Goal: Task Accomplishment & Management: Use online tool/utility

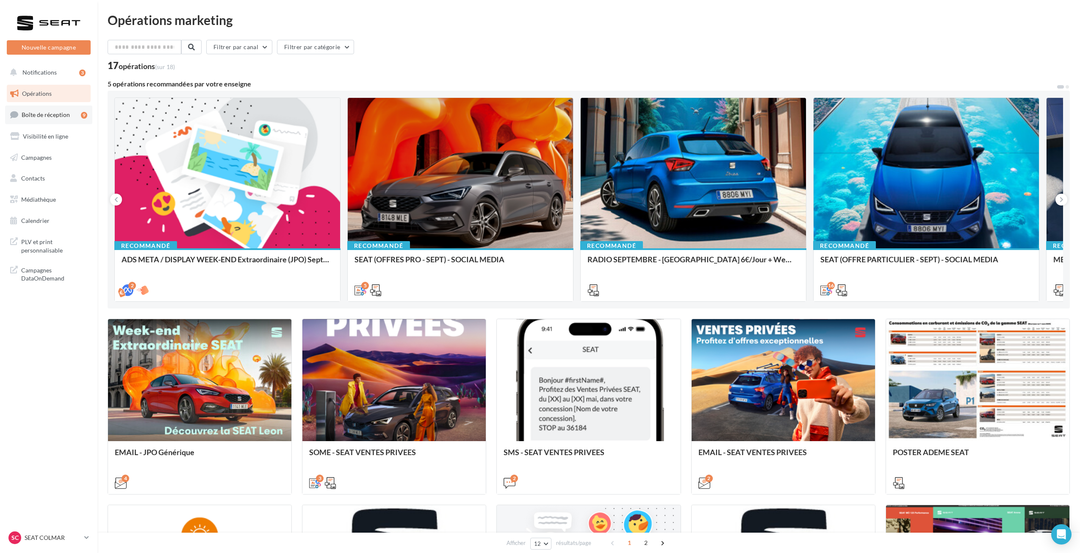
click at [49, 119] on link "Boîte de réception 9" at bounding box center [48, 115] width 87 height 18
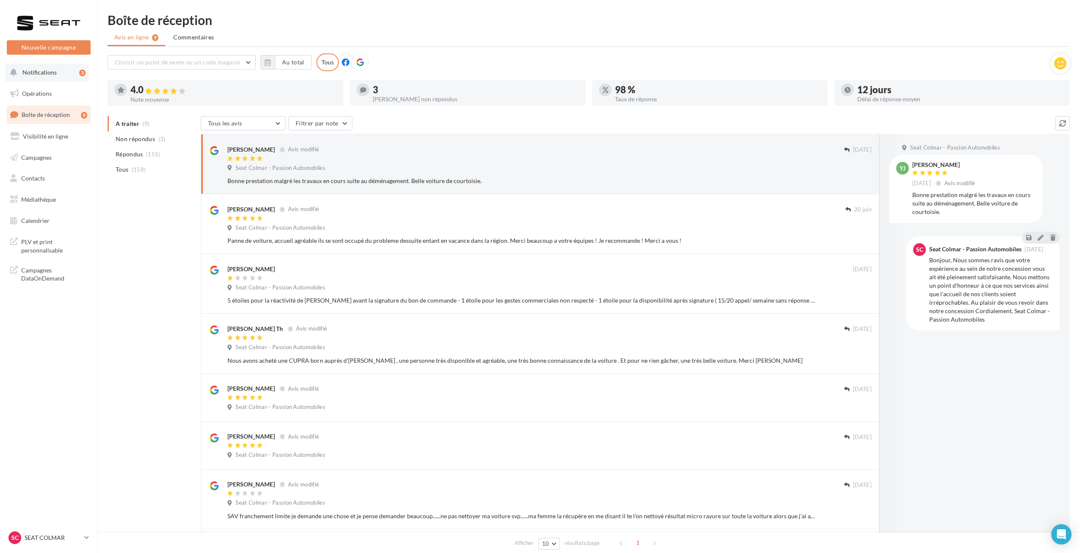
click at [63, 73] on button "Notifications 3" at bounding box center [47, 73] width 84 height 18
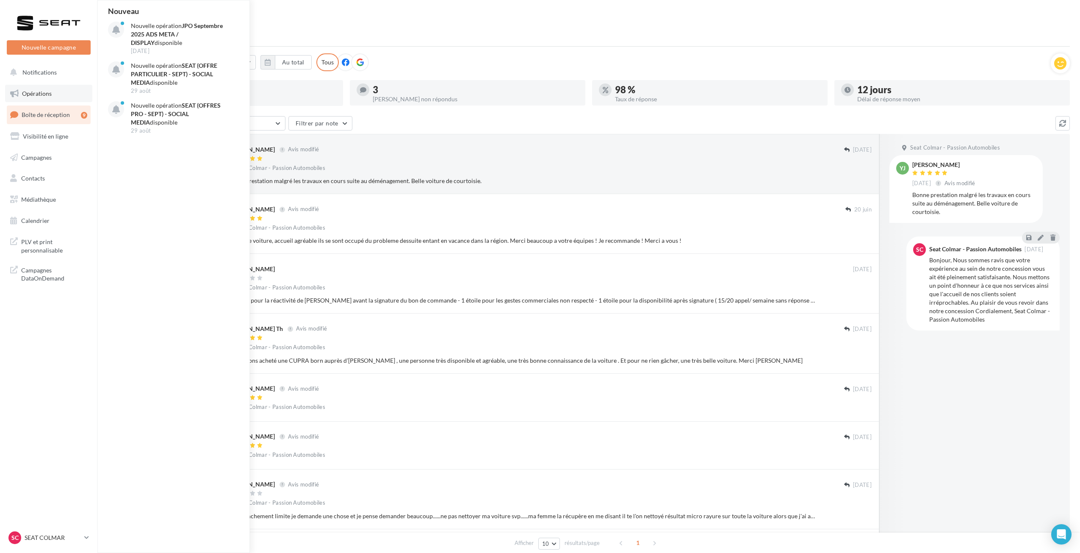
click at [61, 87] on link "Opérations" at bounding box center [48, 94] width 87 height 18
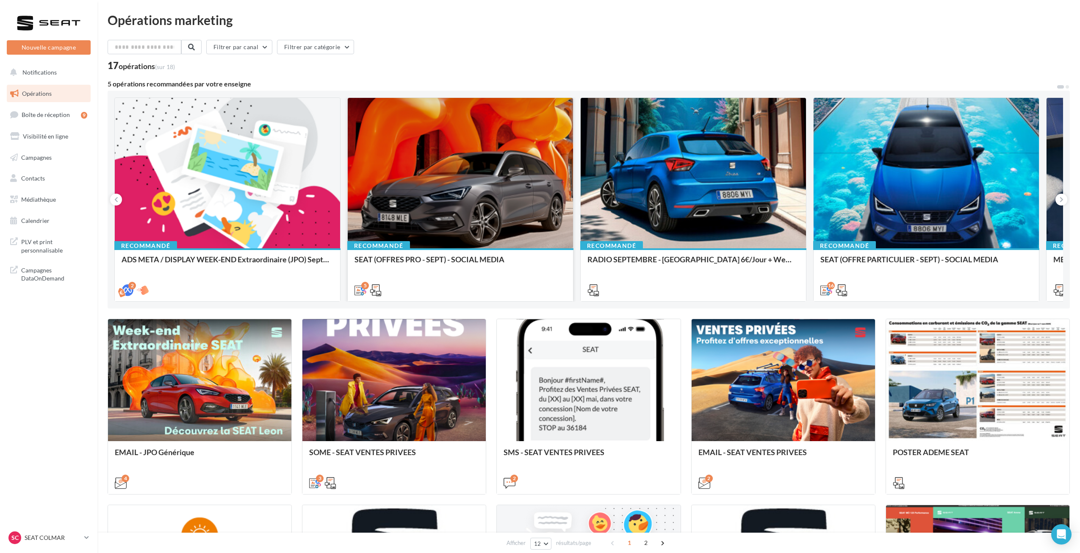
click at [518, 208] on div at bounding box center [460, 173] width 225 height 151
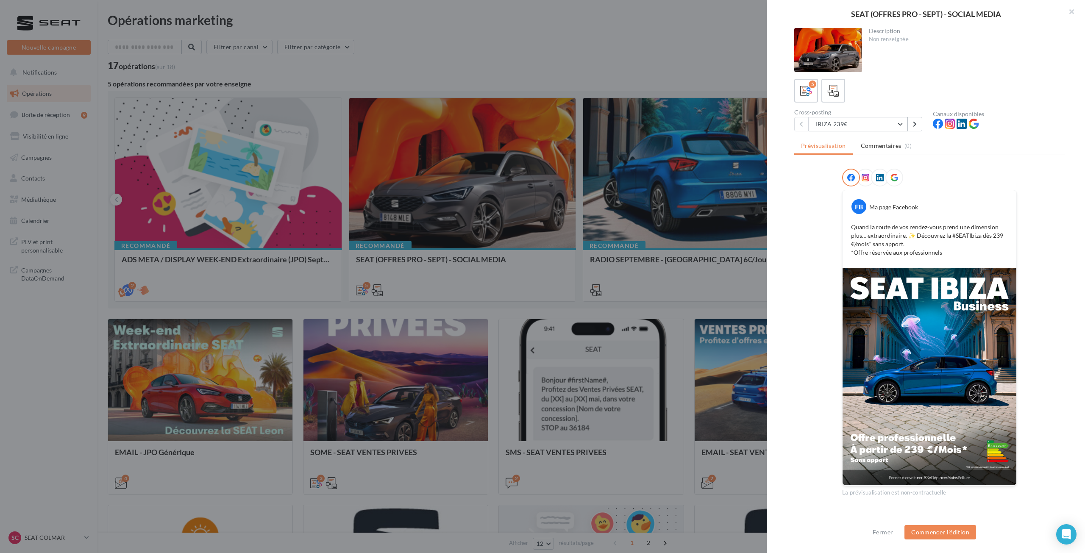
click at [841, 123] on button "IBIZA 239€" at bounding box center [857, 124] width 99 height 14
click at [859, 172] on button "ARONA 239€" at bounding box center [871, 168] width 127 height 22
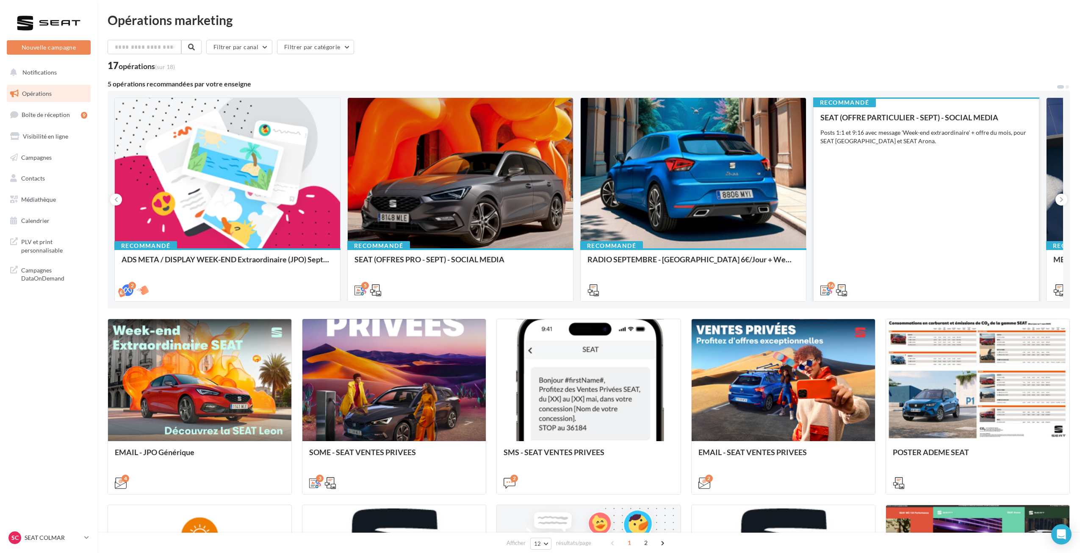
click at [950, 182] on div "SEAT (OFFRE PARTICULIER - SEPT) - SOCIAL MEDIA Posts 1:1 et 9:16 avec message '…" at bounding box center [927, 203] width 212 height 181
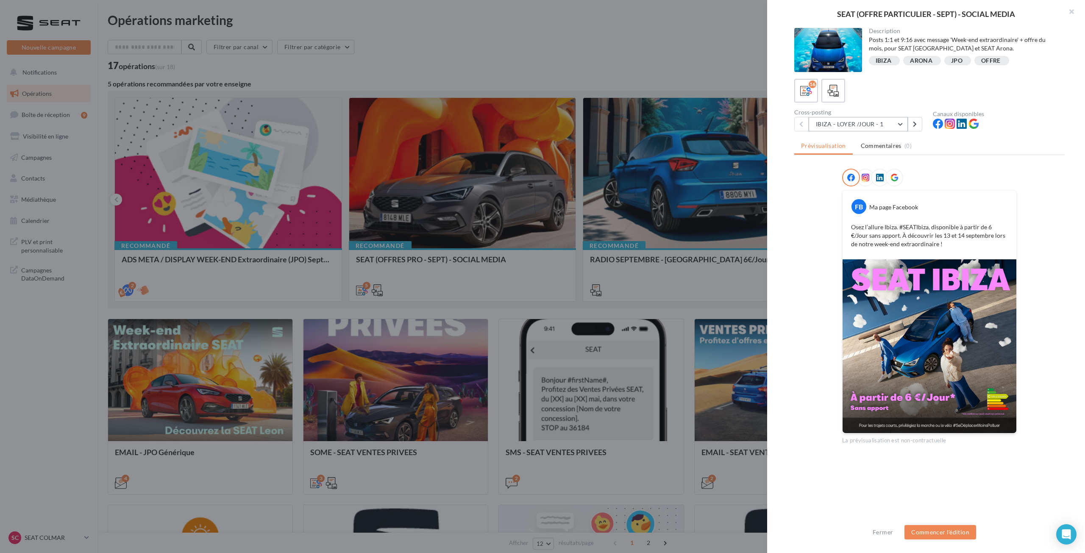
click at [883, 128] on button "IBIZA - LOYER /JOUR - 1" at bounding box center [857, 124] width 99 height 14
click at [874, 163] on button "ARONA - LOYER / JOUR - 1" at bounding box center [871, 159] width 127 height 22
